Goal: Task Accomplishment & Management: Manage account settings

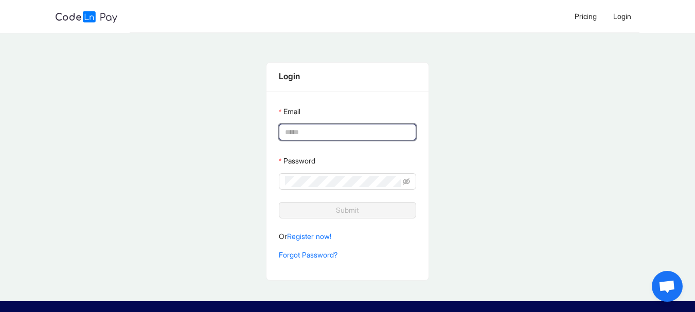
click at [327, 135] on input "Email" at bounding box center [346, 132] width 123 height 11
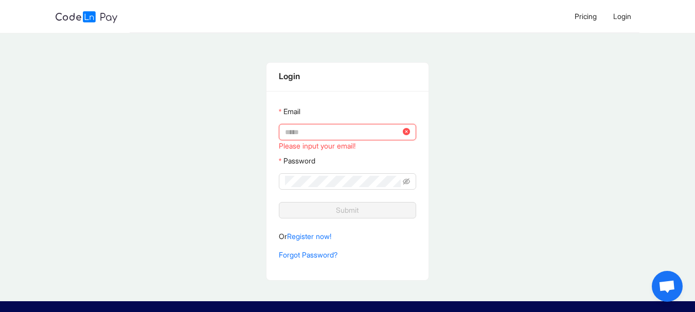
type input "**********"
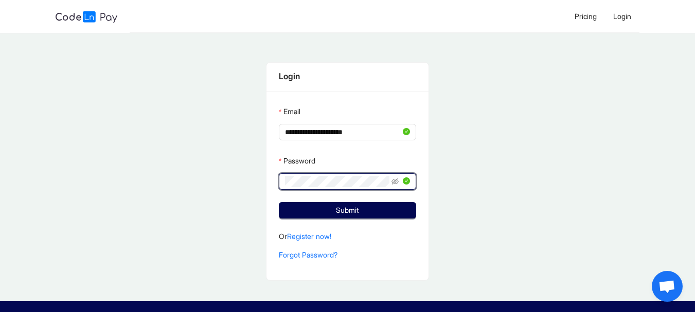
click at [396, 183] on icon "eye-invisible" at bounding box center [395, 181] width 7 height 7
click at [396, 183] on icon "eye" at bounding box center [395, 181] width 7 height 7
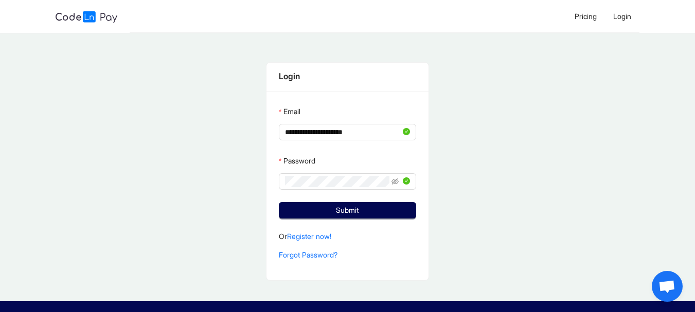
click at [359, 208] on span "Submit" at bounding box center [347, 210] width 23 height 11
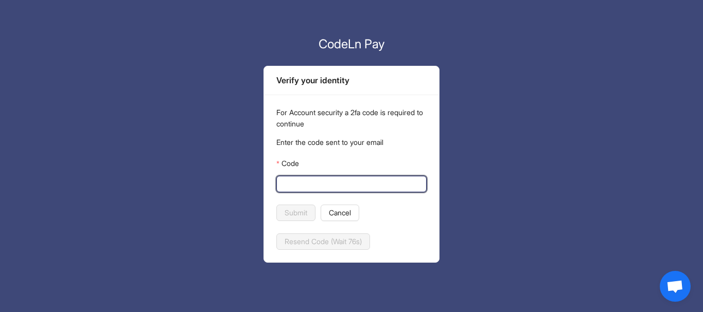
click at [310, 186] on input "Code" at bounding box center [351, 184] width 136 height 11
paste input "******"
type input "******"
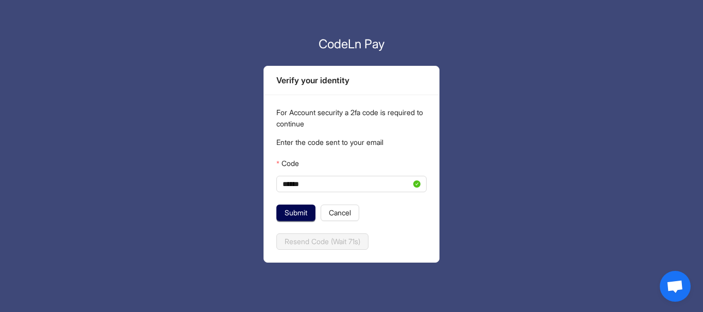
click at [299, 208] on span "Submit" at bounding box center [296, 212] width 23 height 11
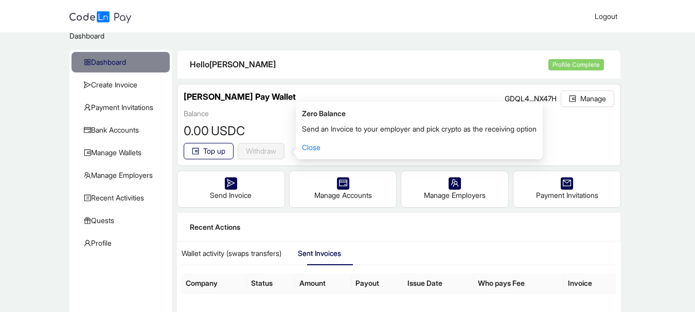
scroll to position [13, 0]
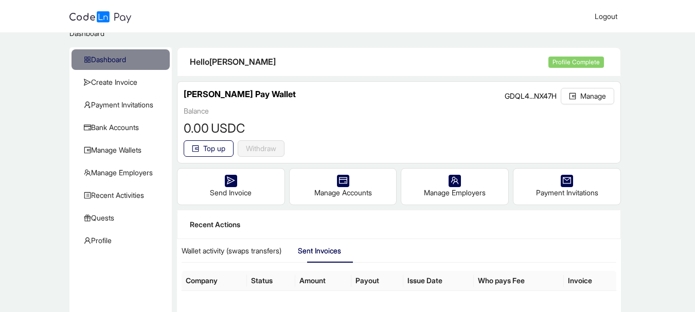
click at [101, 218] on span "Quests" at bounding box center [123, 218] width 78 height 21
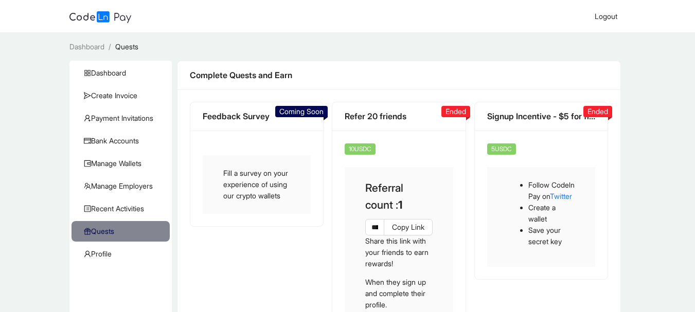
click at [134, 68] on span "Dashboard" at bounding box center [123, 73] width 78 height 21
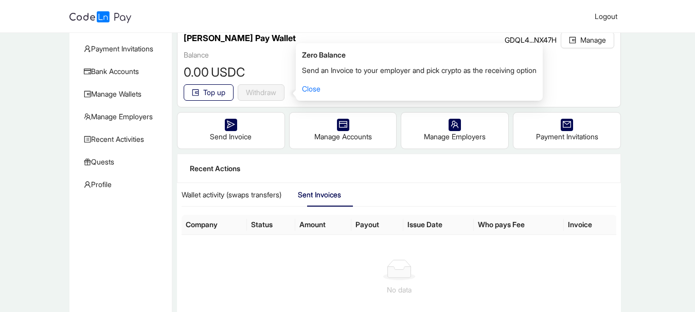
scroll to position [70, 0]
click at [115, 160] on span "Quests" at bounding box center [123, 161] width 78 height 21
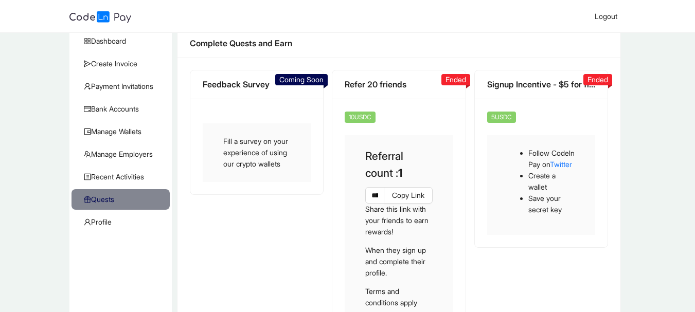
scroll to position [32, 0]
click at [240, 174] on div "Fill a survey on your experience of using our crypto wallets" at bounding box center [257, 152] width 108 height 59
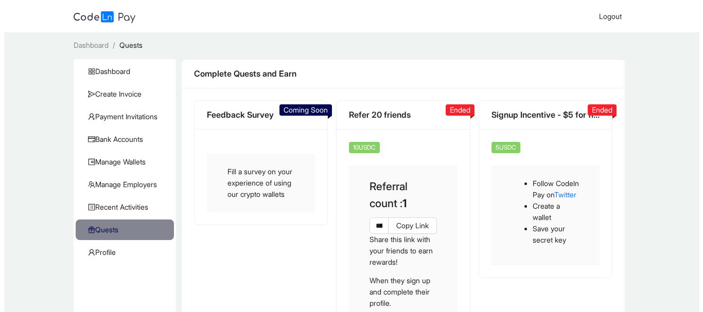
scroll to position [0, 0]
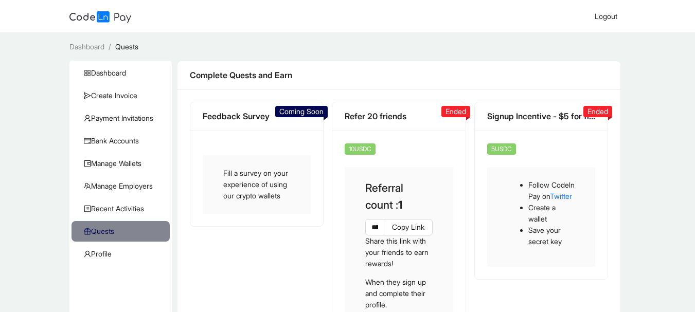
click at [119, 160] on span "Manage Wallets" at bounding box center [123, 163] width 78 height 21
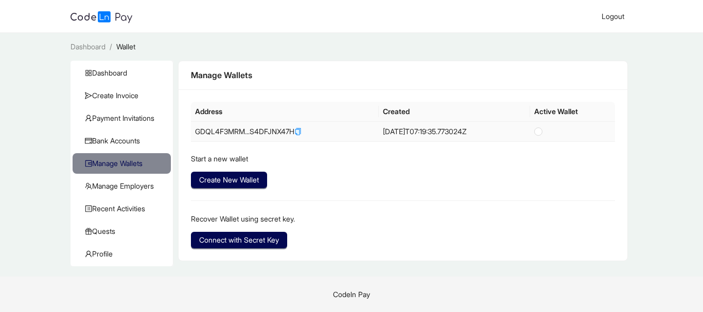
click at [242, 128] on td "GDQL4F3MRM...S4DFJNX47H" at bounding box center [285, 132] width 188 height 20
click at [437, 134] on td "[DATE]T07:19:35.773024Z" at bounding box center [454, 132] width 151 height 20
click at [214, 244] on span "Connect with Secret Key" at bounding box center [239, 240] width 80 height 11
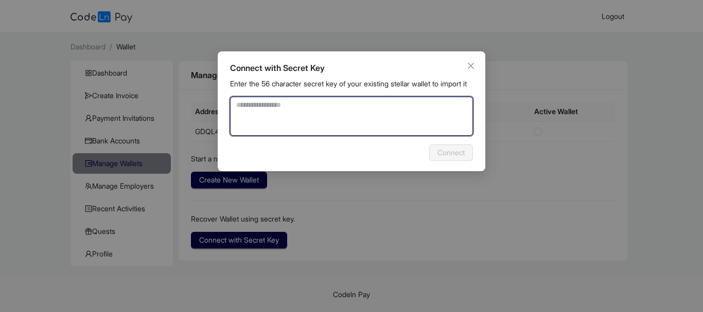
click at [295, 122] on textarea at bounding box center [351, 116] width 243 height 39
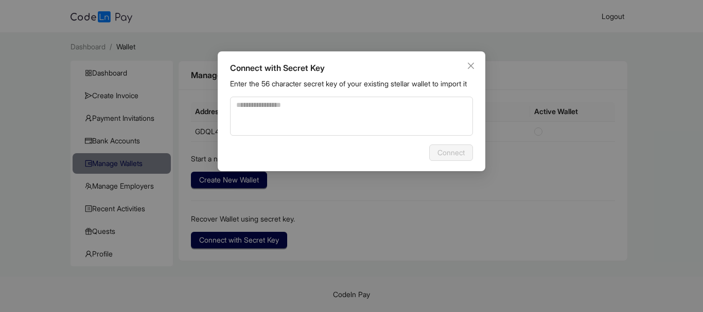
click at [470, 64] on icon "close" at bounding box center [471, 66] width 8 height 8
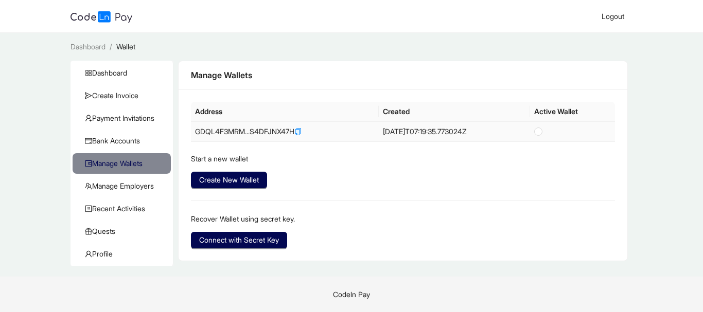
click at [265, 132] on td "GDQL4F3MRM...S4DFJNX47H" at bounding box center [285, 132] width 188 height 20
click at [252, 177] on span "Create New Wallet" at bounding box center [229, 179] width 60 height 11
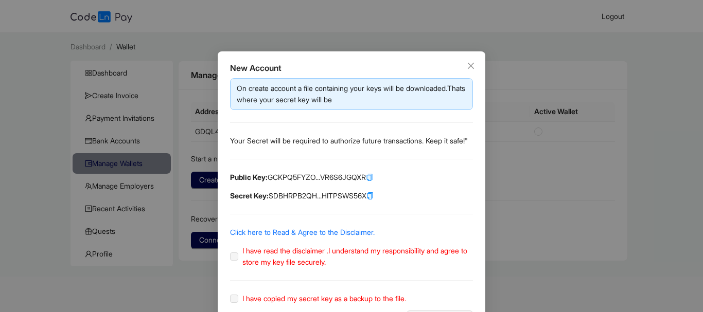
click at [469, 64] on icon "close" at bounding box center [471, 66] width 6 height 6
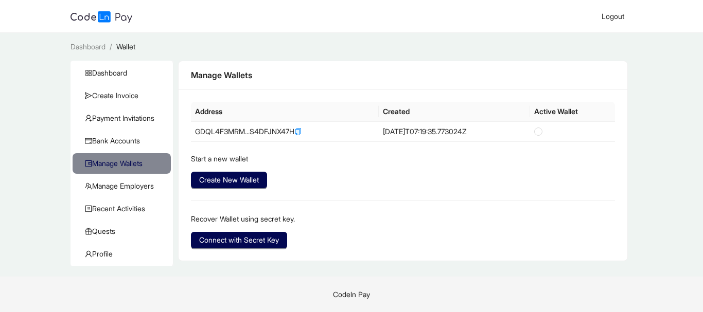
click at [130, 138] on span "Bank Accounts" at bounding box center [124, 141] width 78 height 21
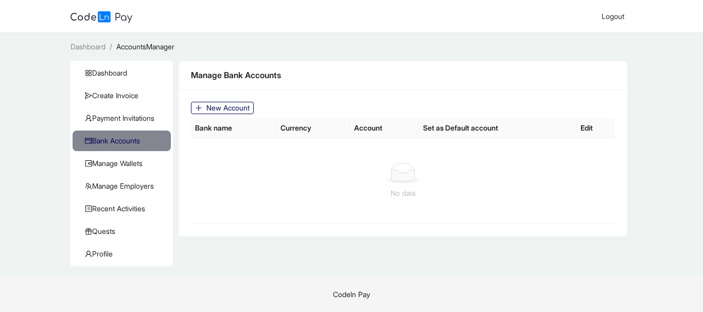
click at [220, 104] on span "New Account" at bounding box center [227, 107] width 43 height 11
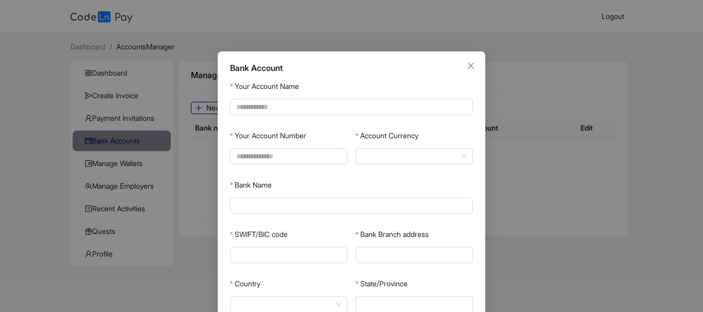
click at [467, 63] on icon "close" at bounding box center [471, 66] width 8 height 8
